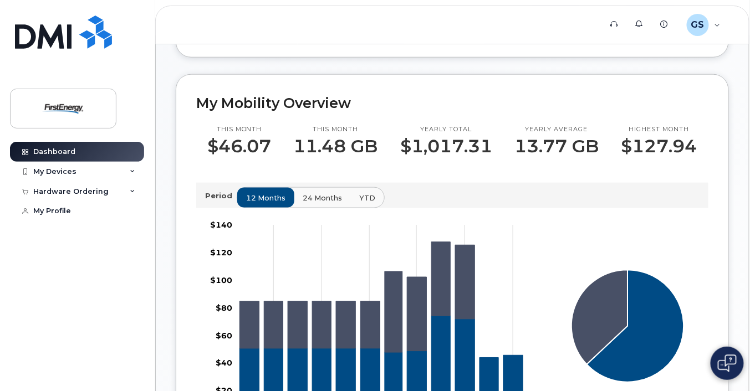
scroll to position [330, 0]
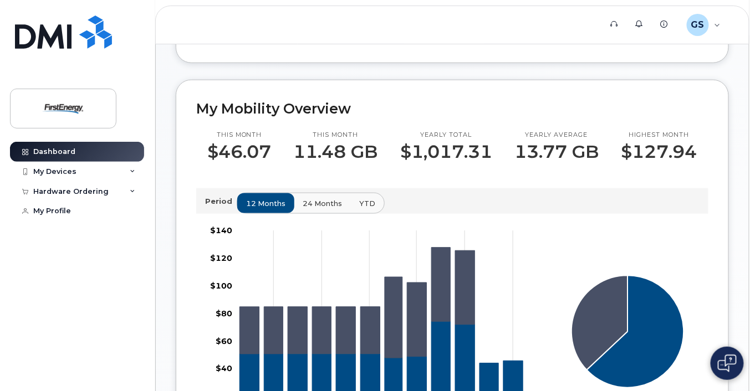
click at [755, 182] on body "Support Alerts Knowledge Base GS Gautsch, Stacy A Employee English Français Sig…" at bounding box center [377, 255] width 755 height 1171
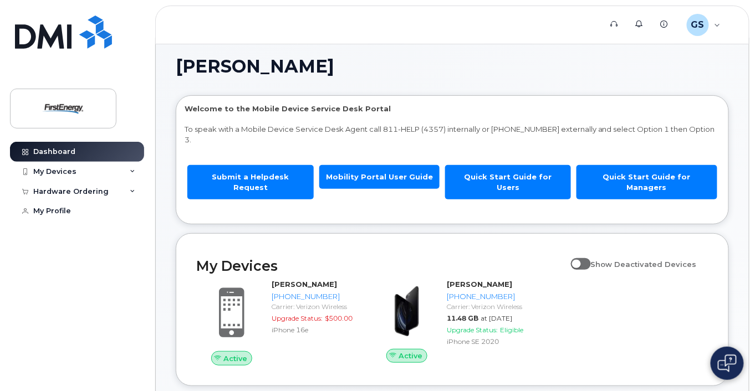
scroll to position [0, 0]
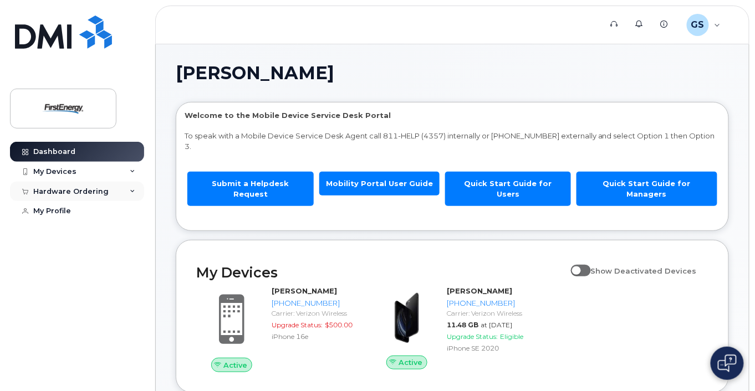
click at [105, 191] on div "Hardware Ordering" at bounding box center [77, 192] width 134 height 20
click at [70, 229] on div "New Order" at bounding box center [59, 233] width 42 height 10
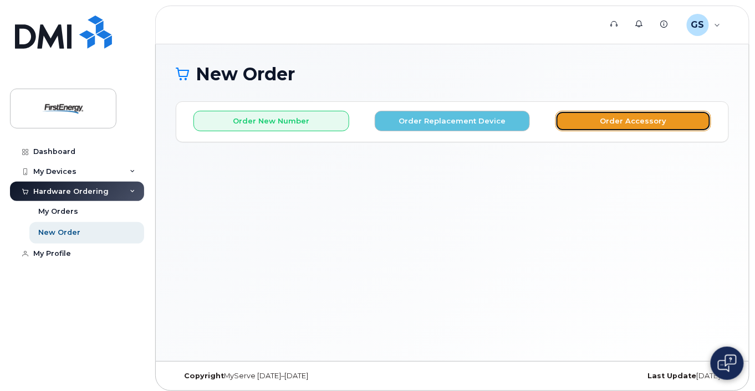
click at [676, 120] on button "Order Accessory" at bounding box center [634, 121] width 156 height 21
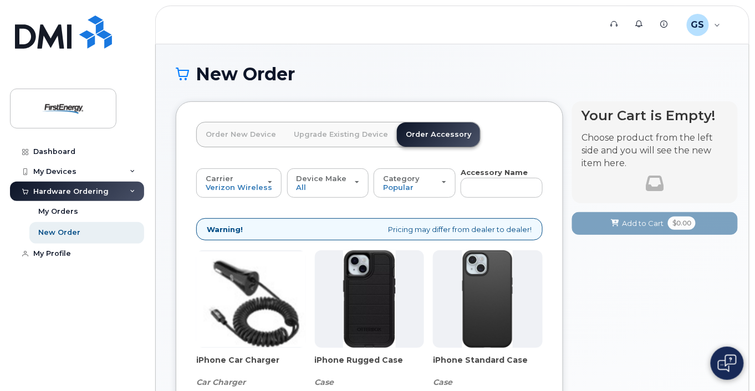
click at [313, 127] on link "Upgrade Existing Device" at bounding box center [341, 135] width 112 height 24
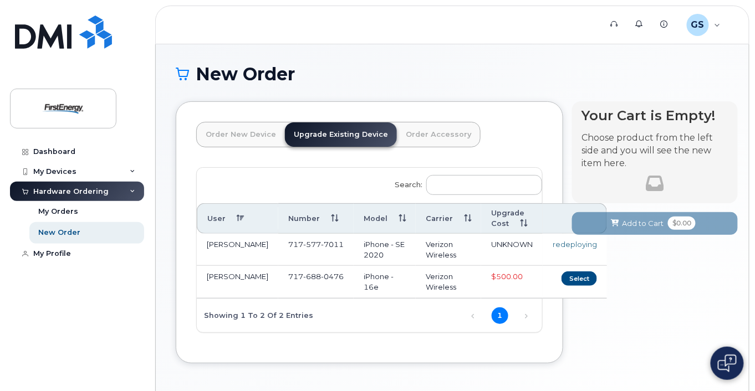
click at [241, 140] on link "Order New Device" at bounding box center [241, 135] width 88 height 24
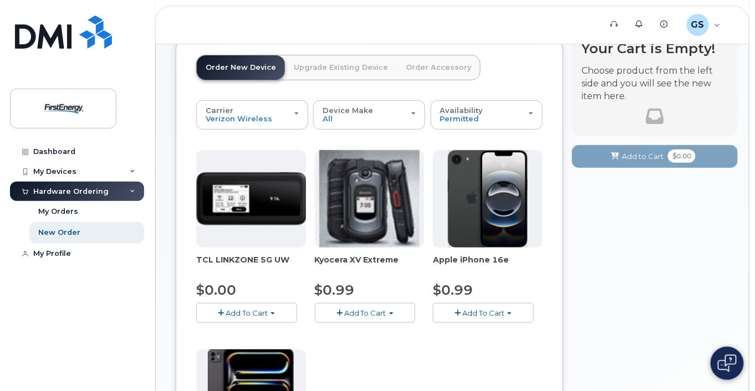
scroll to position [64, 0]
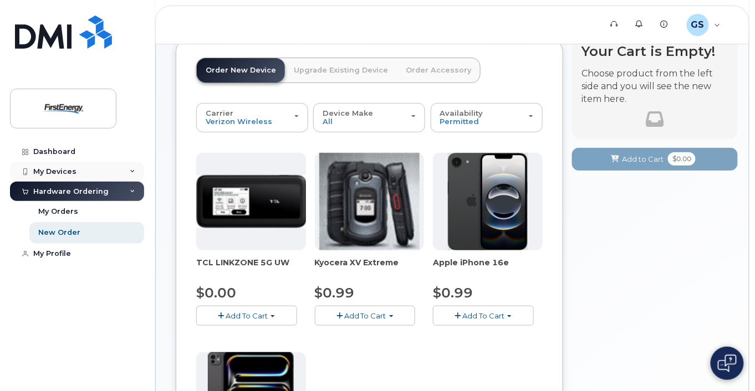
click at [83, 172] on div "My Devices" at bounding box center [77, 172] width 134 height 20
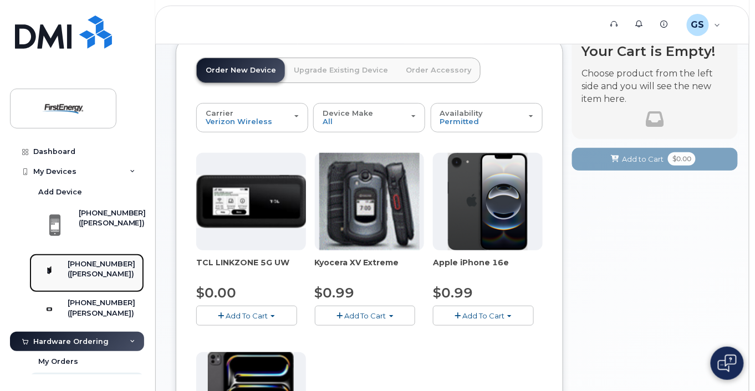
click at [98, 266] on div "[PHONE_NUMBER]" at bounding box center [102, 265] width 68 height 10
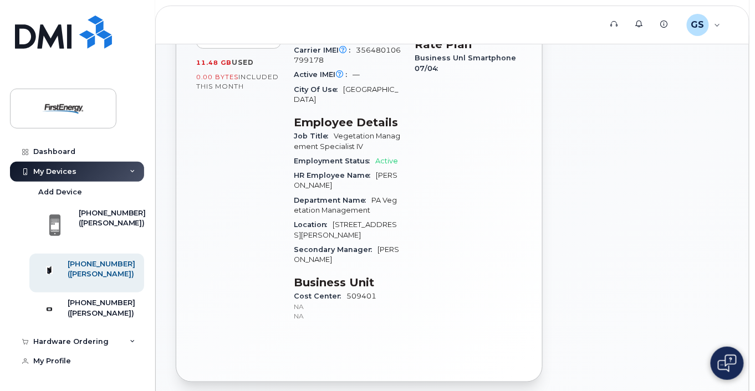
scroll to position [215, 0]
